Goal: Task Accomplishment & Management: Manage account settings

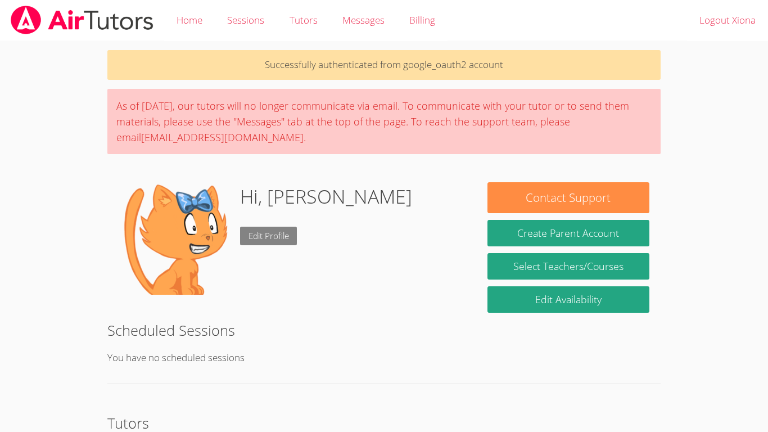
click at [257, 238] on link "Edit Profile" at bounding box center [268, 236] width 57 height 19
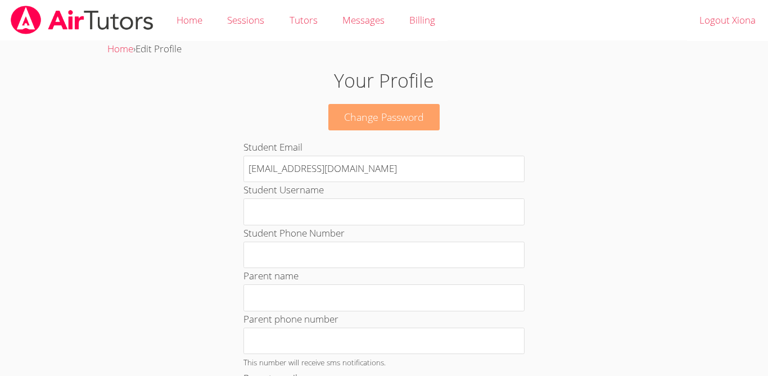
click at [347, 110] on link "Change Password" at bounding box center [383, 117] width 111 height 26
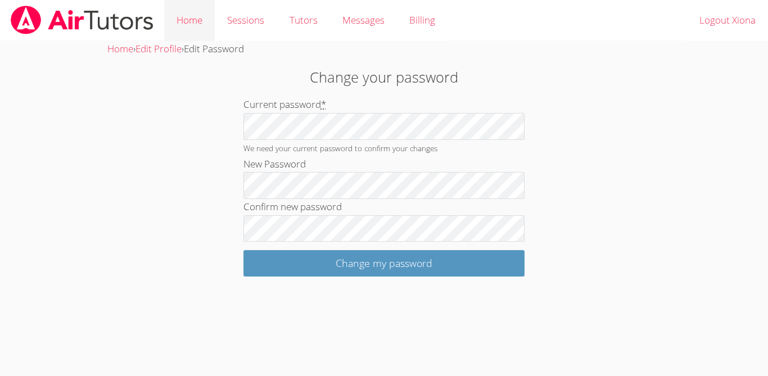
click at [193, 21] on link "Home" at bounding box center [189, 20] width 51 height 41
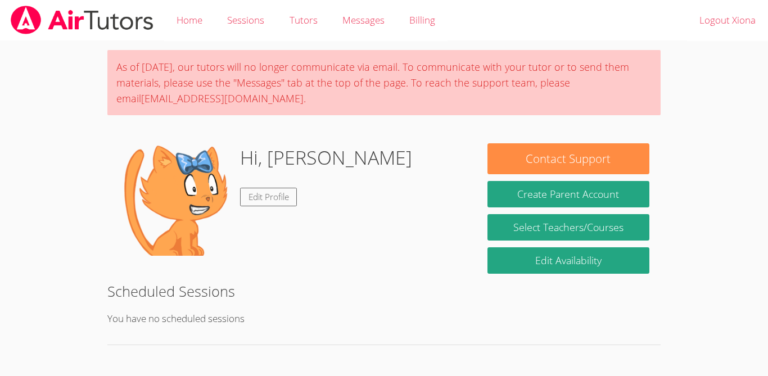
click at [259, 164] on h1 "Hi, [PERSON_NAME]" at bounding box center [326, 157] width 172 height 29
click at [258, 160] on h1 "Hi, [PERSON_NAME]" at bounding box center [326, 157] width 172 height 29
